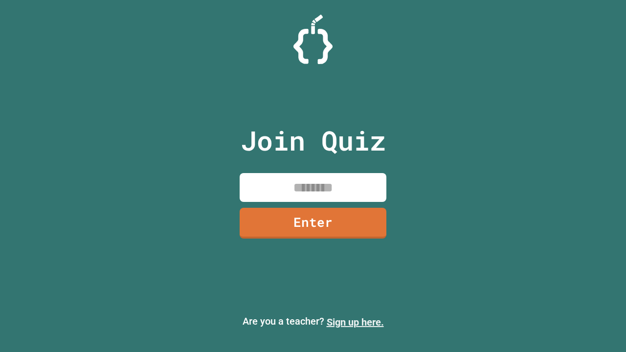
click at [355, 322] on link "Sign up here." at bounding box center [355, 323] width 57 height 12
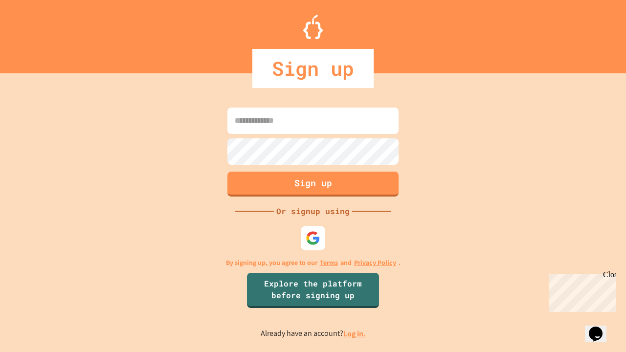
click at [355, 334] on link "Log in." at bounding box center [355, 334] width 23 height 10
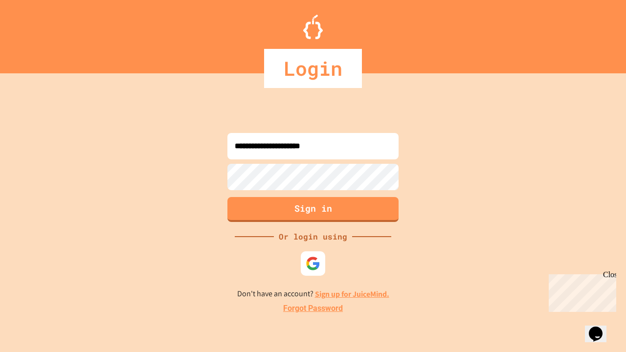
type input "**********"
